Goal: Check status: Check status

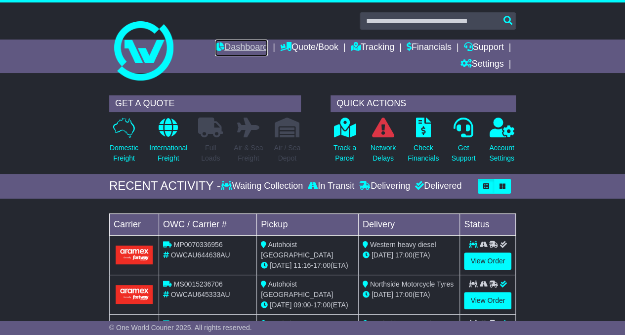
click at [231, 51] on link "Dashboard" at bounding box center [241, 48] width 53 height 17
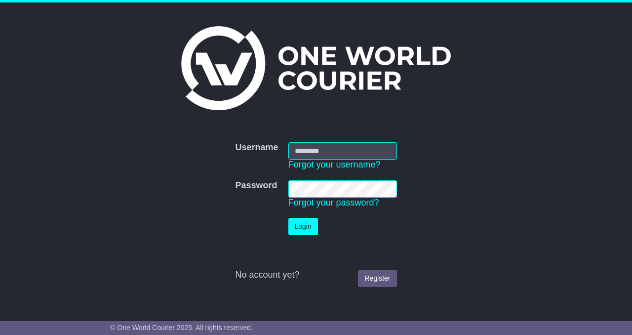
type input "**********"
click at [304, 231] on button "Login" at bounding box center [303, 226] width 30 height 17
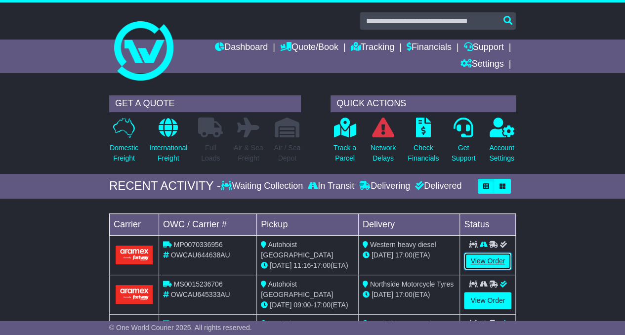
click at [475, 265] on link "View Order" at bounding box center [487, 260] width 47 height 17
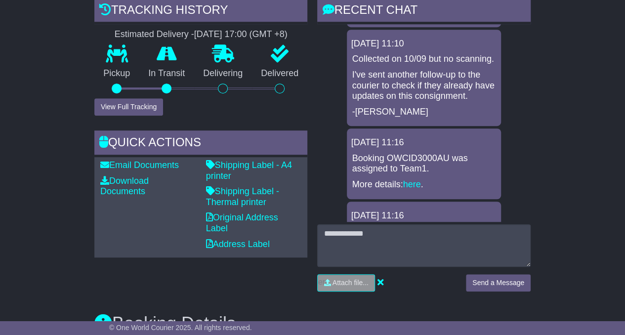
scroll to position [266, 0]
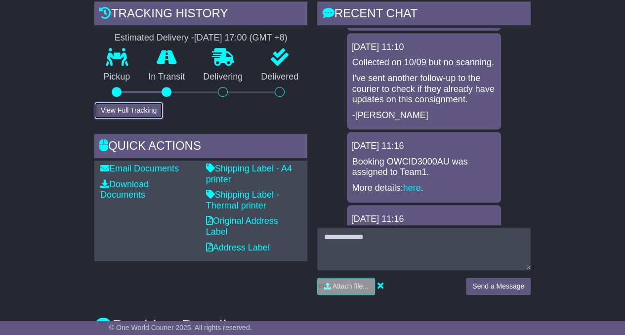
click at [131, 115] on button "View Full Tracking" at bounding box center [128, 110] width 69 height 17
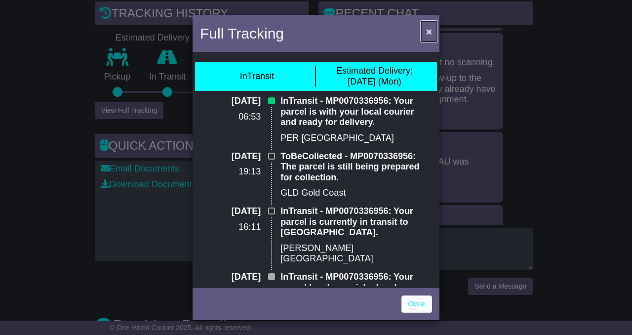
click at [428, 31] on span "×" at bounding box center [429, 31] width 6 height 11
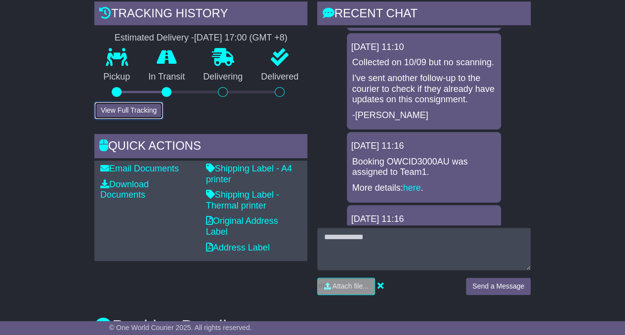
scroll to position [0, 0]
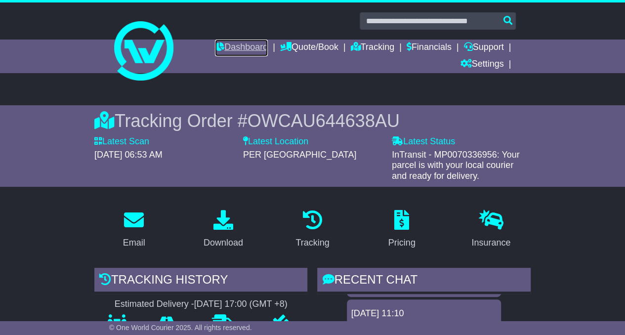
click at [231, 40] on link "Dashboard" at bounding box center [241, 48] width 53 height 17
